Goal: Information Seeking & Learning: Learn about a topic

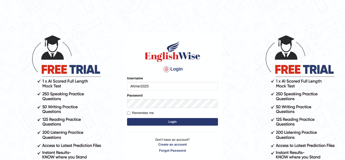
type input "Ahmer2025"
type input "i"
type input "Ahmer2025"
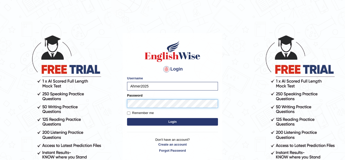
click at [127, 118] on button "Login" at bounding box center [172, 122] width 91 height 8
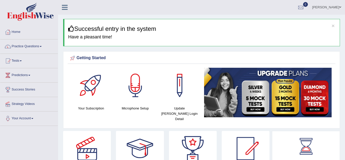
click at [35, 51] on link "Practice Questions" at bounding box center [29, 45] width 58 height 13
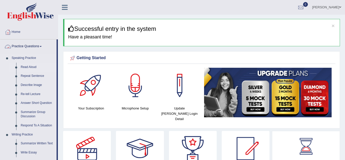
click at [30, 69] on link "Read Aloud" at bounding box center [37, 67] width 38 height 9
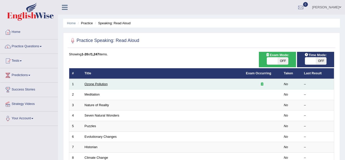
click at [93, 85] on link "Ozone Pollution" at bounding box center [95, 84] width 23 height 4
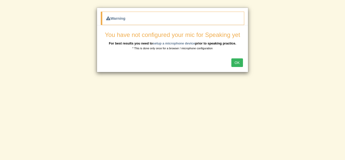
click at [236, 64] on button "OK" at bounding box center [237, 62] width 12 height 9
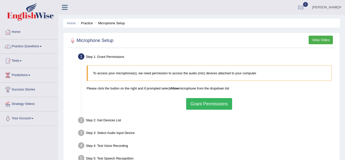
click at [176, 88] on b "Allow" at bounding box center [174, 88] width 9 height 4
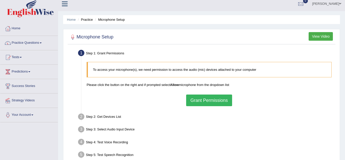
scroll to position [3, 0]
click at [217, 102] on button "Grant Permissions" at bounding box center [209, 101] width 46 height 12
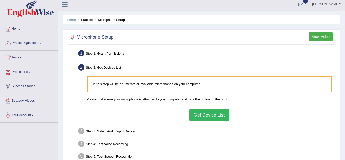
click at [210, 115] on button "Get Device List" at bounding box center [208, 115] width 39 height 12
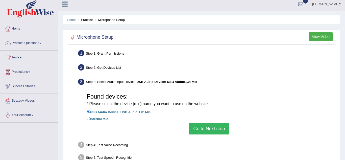
click at [210, 129] on button "Go to Next step" at bounding box center [209, 129] width 40 height 12
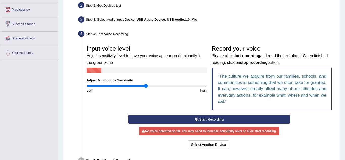
scroll to position [67, 0]
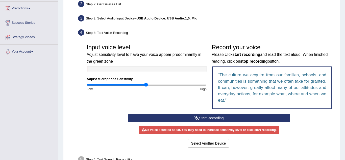
click at [197, 116] on icon at bounding box center [196, 118] width 5 height 4
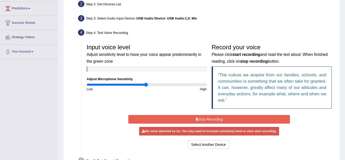
click at [196, 119] on icon at bounding box center [196, 119] width 3 height 4
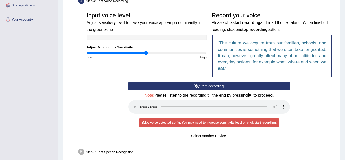
scroll to position [102, 0]
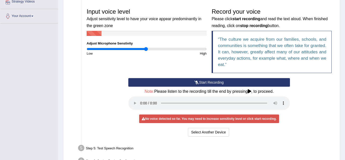
click at [315, 92] on div "Start Recording Stop Recording Note: Please listen to the recording till the en…" at bounding box center [209, 108] width 250 height 60
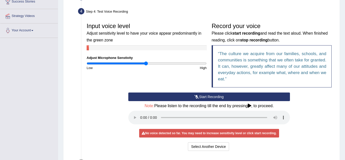
scroll to position [88, 0]
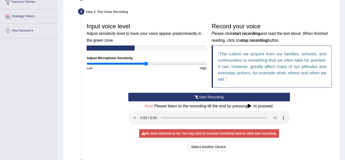
click at [196, 96] on icon at bounding box center [196, 97] width 5 height 4
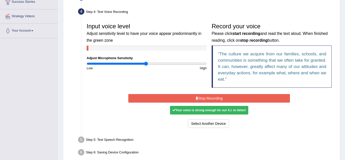
click at [219, 110] on div "Your voice is strong enough for our A.I. to detect" at bounding box center [209, 110] width 78 height 9
click at [230, 98] on button "Stop Recording" at bounding box center [208, 98] width 161 height 9
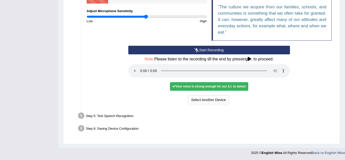
scroll to position [135, 0]
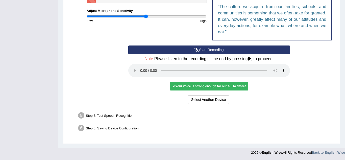
click at [225, 88] on div "Your voice is strong enough for our A.I. to detect" at bounding box center [209, 86] width 78 height 9
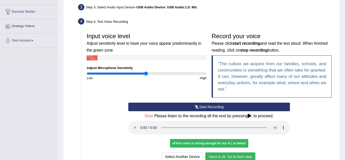
scroll to position [135, 0]
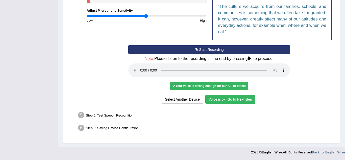
click at [251, 57] on icon at bounding box center [249, 58] width 4 height 4
click at [250, 58] on icon at bounding box center [249, 58] width 4 height 4
click at [243, 101] on button "Voice is ok. Go to Next step" at bounding box center [230, 99] width 50 height 9
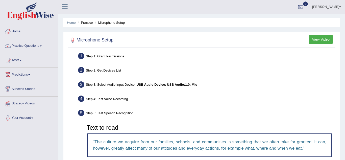
scroll to position [0, 0]
click at [318, 40] on button "View Video" at bounding box center [320, 39] width 24 height 9
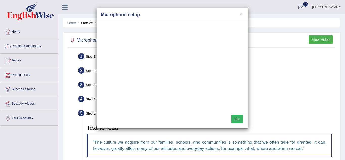
scroll to position [0, 0]
click at [242, 13] on button "×" at bounding box center [241, 13] width 3 height 5
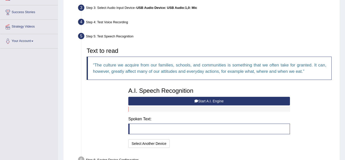
scroll to position [78, 0]
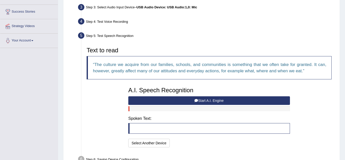
click at [262, 100] on button "Start A.I. Engine" at bounding box center [208, 100] width 161 height 9
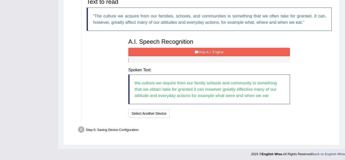
scroll to position [126, 0]
click at [261, 54] on button "Stop A.I. Engine" at bounding box center [208, 51] width 161 height 9
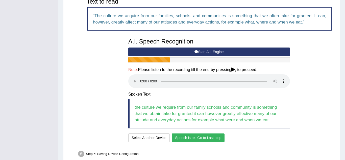
click at [322, 65] on div "Text to read The culture we acquire from our families, schools, and communities…" at bounding box center [209, 69] width 250 height 147
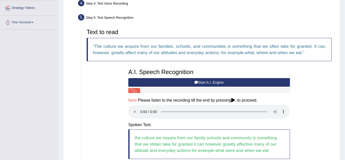
scroll to position [96, 0]
click at [258, 82] on button "Start A.I. Engine" at bounding box center [208, 82] width 161 height 9
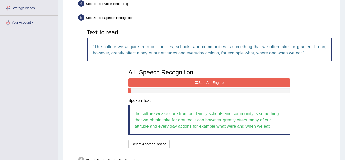
click at [262, 83] on button "Stop A.I. Engine" at bounding box center [208, 82] width 161 height 9
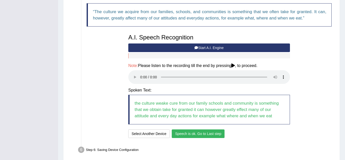
scroll to position [152, 0]
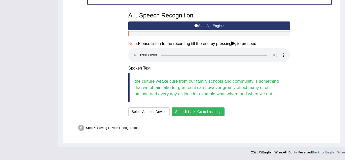
click at [214, 115] on button "Speech is ok. Go to Last step" at bounding box center [198, 111] width 53 height 9
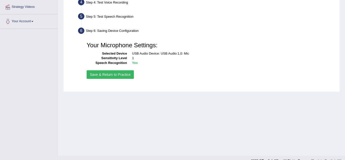
scroll to position [73, 0]
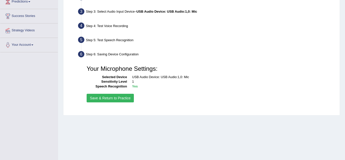
click at [109, 99] on button "Save & Return to Practice" at bounding box center [110, 98] width 47 height 9
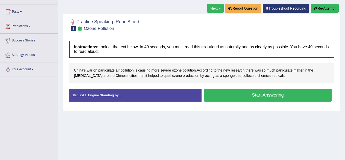
scroll to position [51, 0]
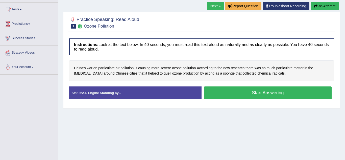
click at [293, 91] on button "Start Answering" at bounding box center [267, 92] width 127 height 13
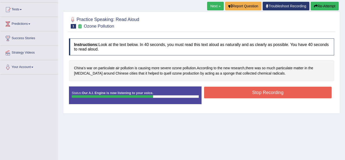
click at [297, 94] on button "Stop Recording" at bounding box center [267, 93] width 127 height 12
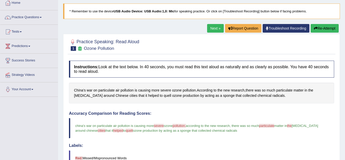
scroll to position [0, 0]
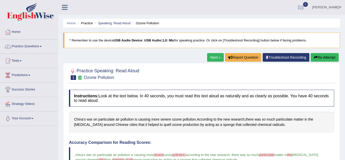
click at [326, 58] on button "Re-Attempt" at bounding box center [324, 57] width 28 height 9
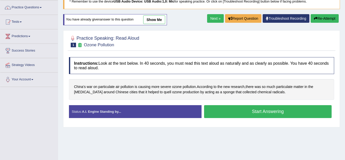
scroll to position [45, 0]
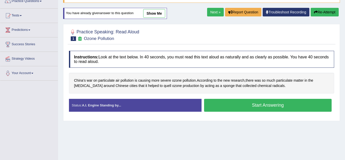
click at [299, 110] on button "Start Answering" at bounding box center [267, 105] width 127 height 13
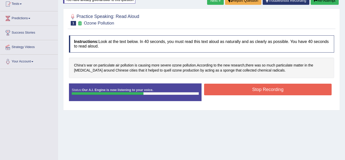
scroll to position [58, 0]
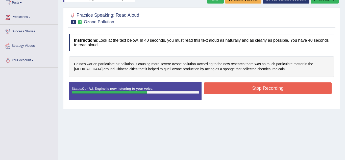
click at [298, 91] on button "Stop Recording" at bounding box center [267, 88] width 127 height 12
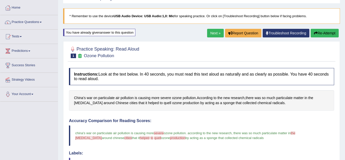
scroll to position [24, 0]
click at [328, 37] on button "Re-Attempt" at bounding box center [324, 33] width 28 height 9
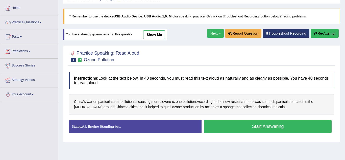
scroll to position [24, 0]
click at [293, 128] on button "Start Answering" at bounding box center [267, 126] width 127 height 13
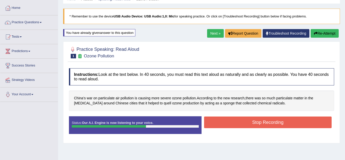
click at [293, 125] on button "Stop Recording" at bounding box center [267, 122] width 127 height 12
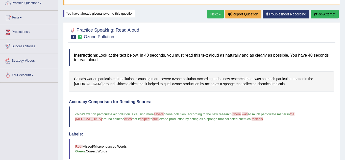
scroll to position [18, 0]
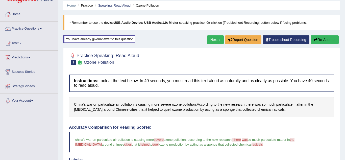
click at [211, 42] on link "Next »" at bounding box center [215, 39] width 17 height 9
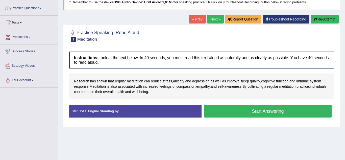
scroll to position [38, 0]
click at [303, 108] on button "Start Answering" at bounding box center [267, 110] width 127 height 13
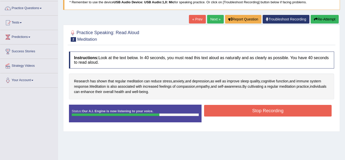
click at [295, 110] on button "Stop Recording" at bounding box center [267, 111] width 127 height 12
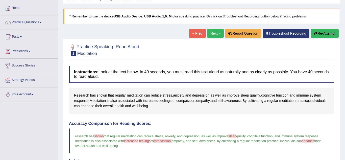
scroll to position [0, 0]
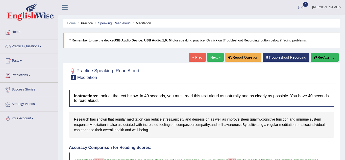
click at [214, 59] on link "Next »" at bounding box center [215, 57] width 17 height 9
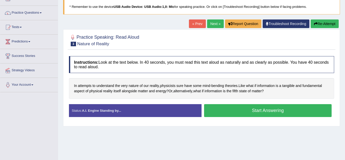
click at [301, 109] on button "Start Answering" at bounding box center [267, 110] width 127 height 13
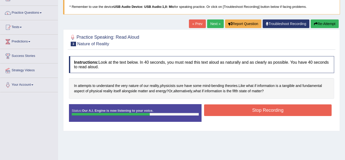
click at [287, 111] on button "Stop Recording" at bounding box center [267, 110] width 127 height 12
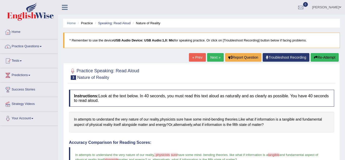
click at [212, 58] on link "Next »" at bounding box center [215, 57] width 17 height 9
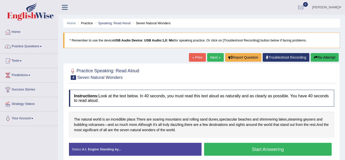
click at [290, 148] on button "Start Answering" at bounding box center [267, 149] width 127 height 13
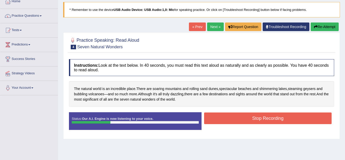
scroll to position [32, 0]
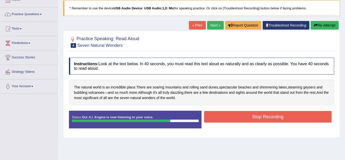
click at [289, 120] on button "Stop Recording" at bounding box center [267, 117] width 127 height 12
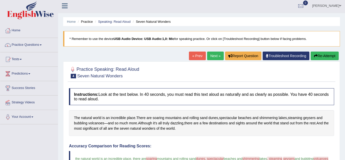
scroll to position [0, 0]
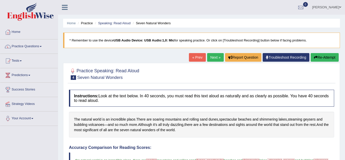
click at [213, 60] on link "Next »" at bounding box center [215, 57] width 17 height 9
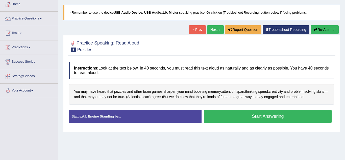
scroll to position [28, 0]
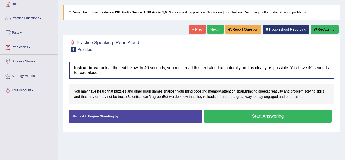
click at [295, 113] on button "Start Answering" at bounding box center [267, 115] width 127 height 13
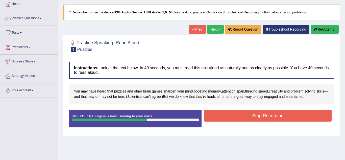
click at [303, 119] on button "Stop Recording" at bounding box center [267, 116] width 127 height 12
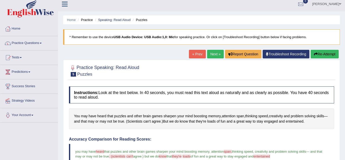
scroll to position [3, 0]
click at [210, 53] on link "Next »" at bounding box center [215, 54] width 17 height 9
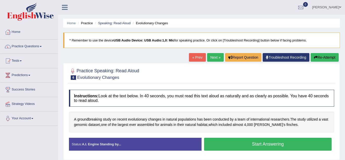
click at [288, 143] on button "Start Answering" at bounding box center [267, 143] width 127 height 13
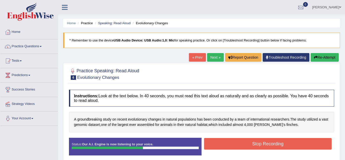
click at [293, 146] on button "Stop Recording" at bounding box center [267, 144] width 127 height 12
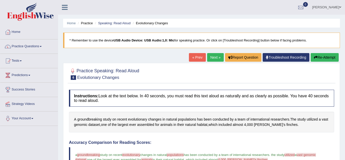
click at [41, 46] on span at bounding box center [41, 46] width 2 height 1
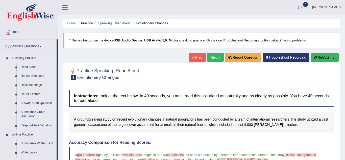
click at [36, 78] on link "Repeat Sentence" at bounding box center [37, 75] width 38 height 9
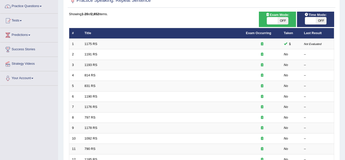
scroll to position [42, 0]
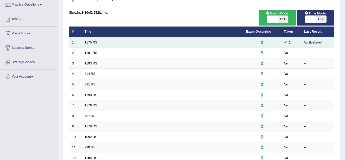
click at [90, 42] on link "1175 RS" at bounding box center [90, 42] width 13 height 4
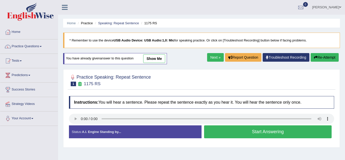
click at [295, 131] on button "Start Answering" at bounding box center [267, 131] width 127 height 13
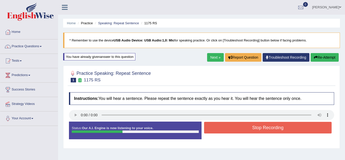
click at [78, 122] on div "Status: Our A.I. Engine is now listening to your voice." at bounding box center [135, 130] width 132 height 18
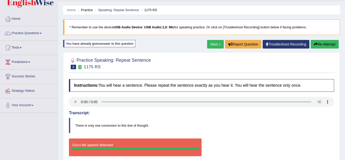
scroll to position [13, 0]
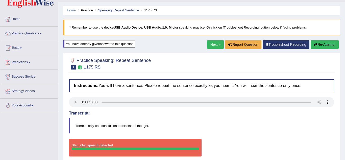
click at [319, 44] on button "Re-Attempt" at bounding box center [324, 44] width 28 height 9
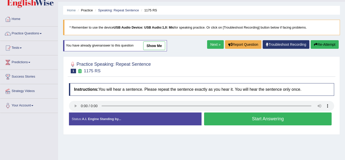
click at [286, 119] on button "Start Answering" at bounding box center [267, 118] width 127 height 13
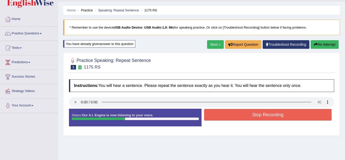
click at [294, 115] on button "Stop Recording" at bounding box center [267, 115] width 127 height 12
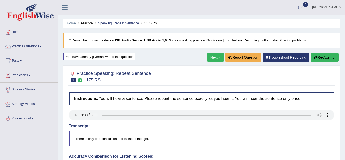
click at [213, 54] on link "Next »" at bounding box center [215, 57] width 17 height 9
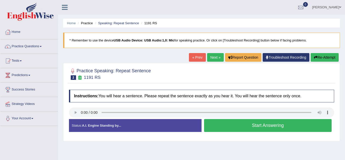
click at [280, 128] on button "Start Answering" at bounding box center [267, 125] width 127 height 13
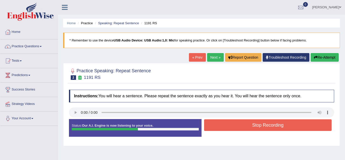
click at [282, 126] on button "Stop Recording" at bounding box center [267, 125] width 127 height 12
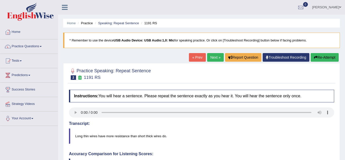
click at [212, 54] on link "Next »" at bounding box center [215, 57] width 17 height 9
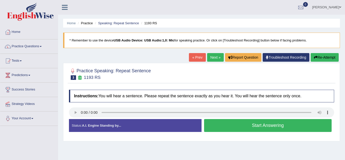
click at [249, 127] on button "Start Answering" at bounding box center [267, 125] width 127 height 13
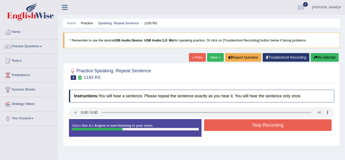
click at [241, 124] on button "Stop Recording" at bounding box center [267, 125] width 127 height 12
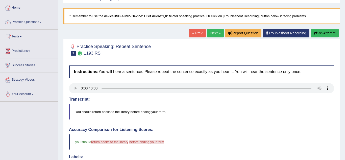
scroll to position [24, 0]
click at [323, 33] on button "Re-Attempt" at bounding box center [324, 33] width 28 height 9
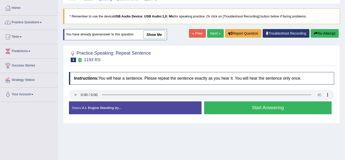
click at [284, 109] on button "Start Answering" at bounding box center [267, 107] width 127 height 13
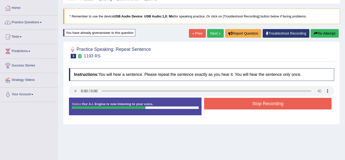
click at [284, 107] on button "Stop Recording" at bounding box center [267, 104] width 127 height 12
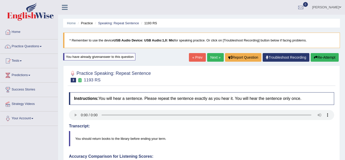
click at [215, 53] on link "Next »" at bounding box center [215, 57] width 17 height 9
